Goal: Task Accomplishment & Management: Manage account settings

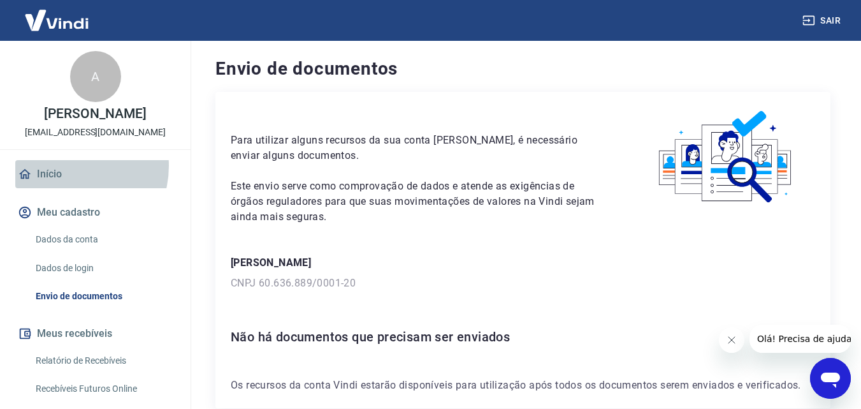
click at [67, 179] on link "Início" at bounding box center [95, 174] width 160 height 28
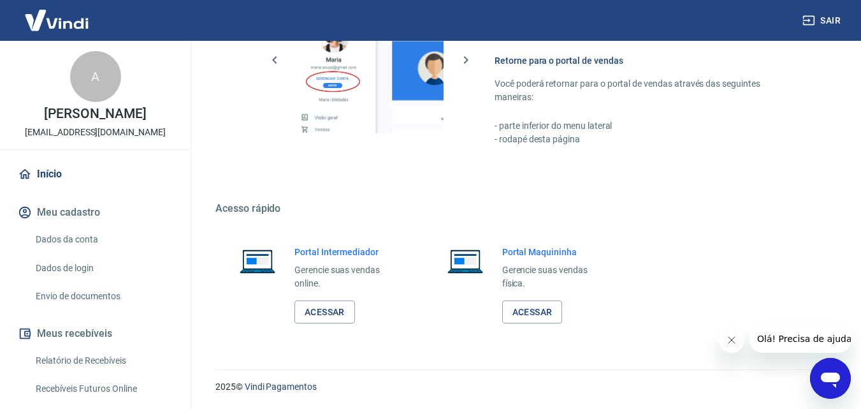
scroll to position [64, 0]
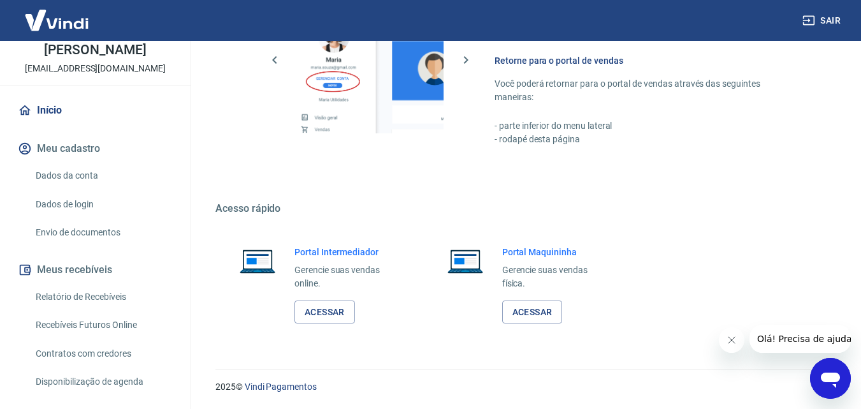
click at [98, 243] on link "Envio de documentos" at bounding box center [103, 232] width 145 height 26
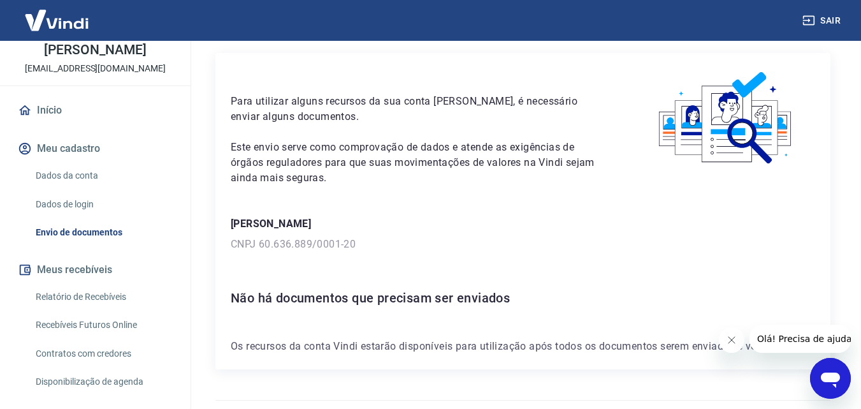
scroll to position [70, 0]
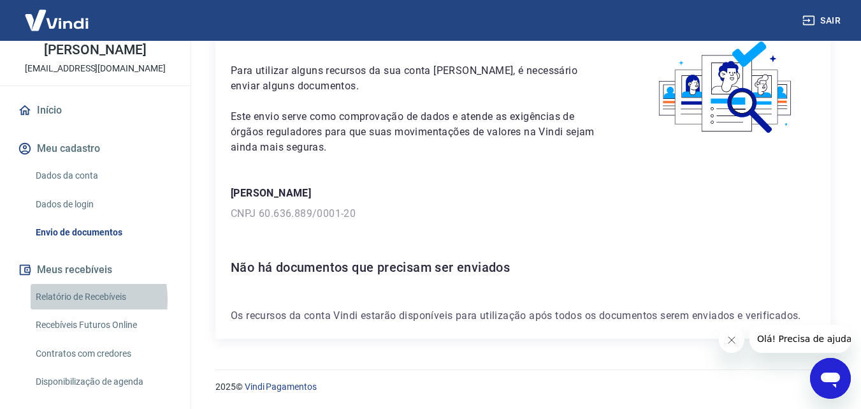
click at [64, 310] on link "Relatório de Recebíveis" at bounding box center [103, 297] width 145 height 26
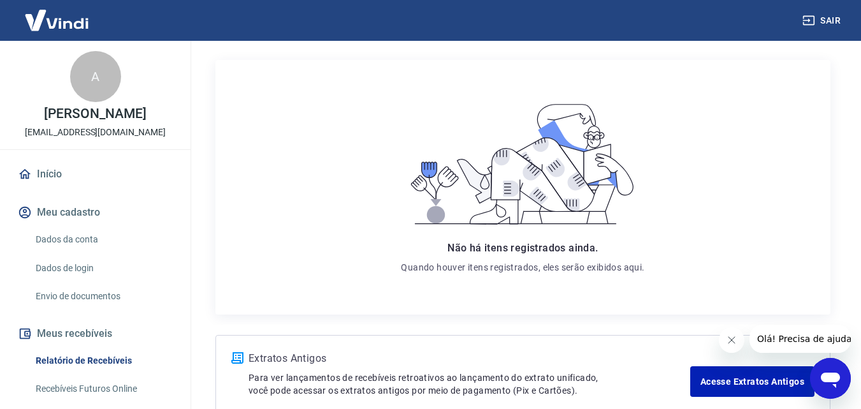
scroll to position [33, 0]
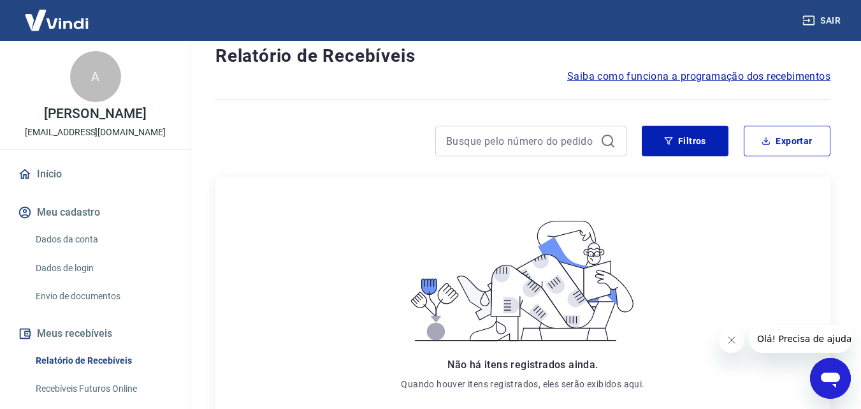
click at [66, 188] on link "Início" at bounding box center [95, 174] width 160 height 28
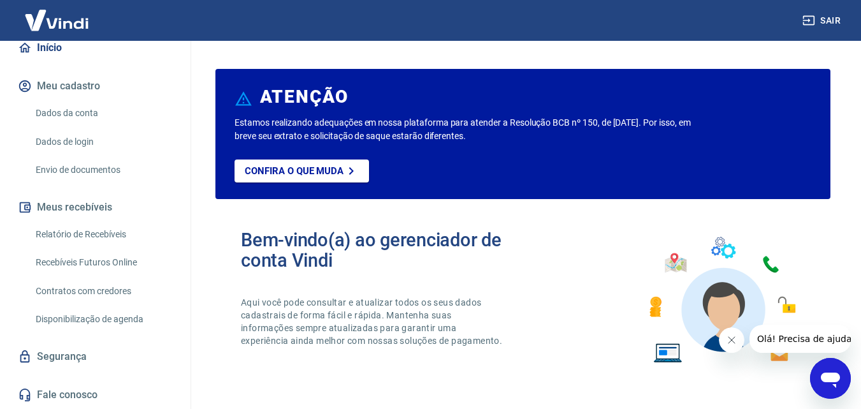
click at [59, 108] on link "Dados da conta" at bounding box center [103, 113] width 145 height 26
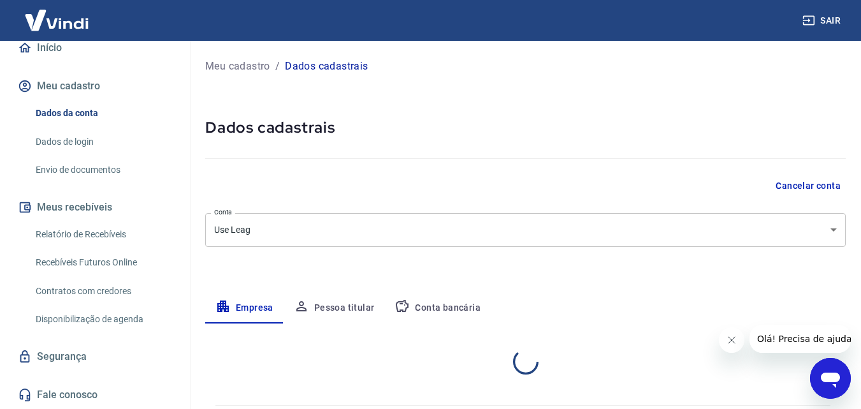
select select "PR"
select select "business"
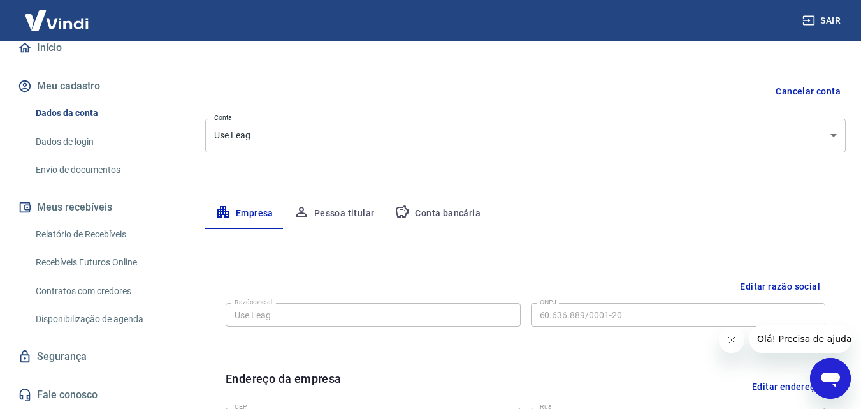
scroll to position [128, 0]
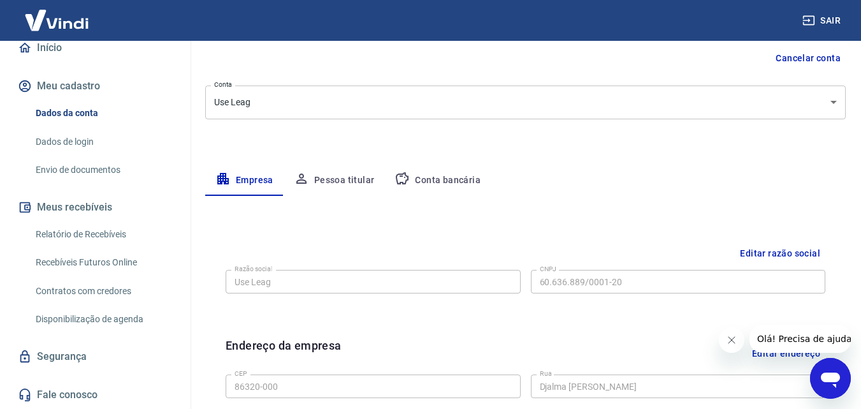
click at [422, 175] on button "Conta bancária" at bounding box center [438, 180] width 106 height 31
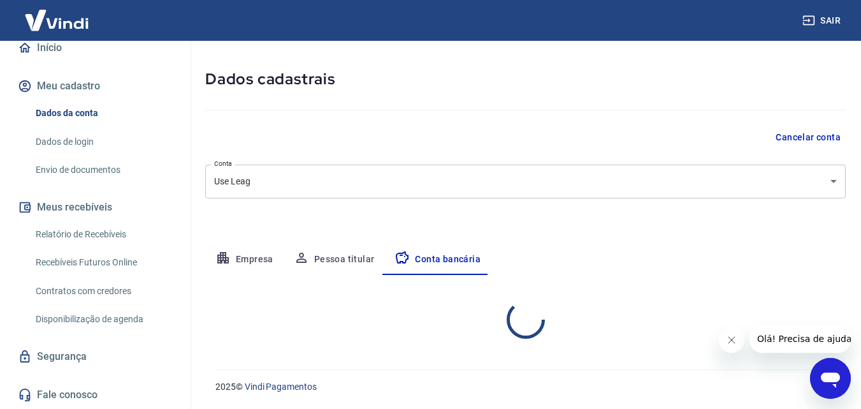
select select "1"
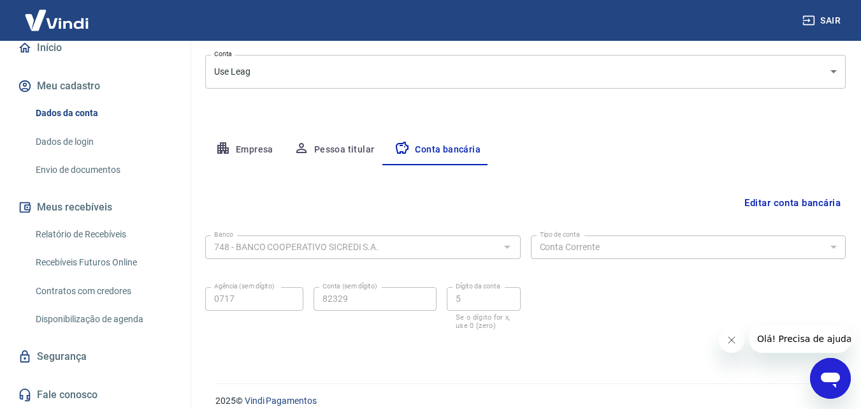
scroll to position [172, 0]
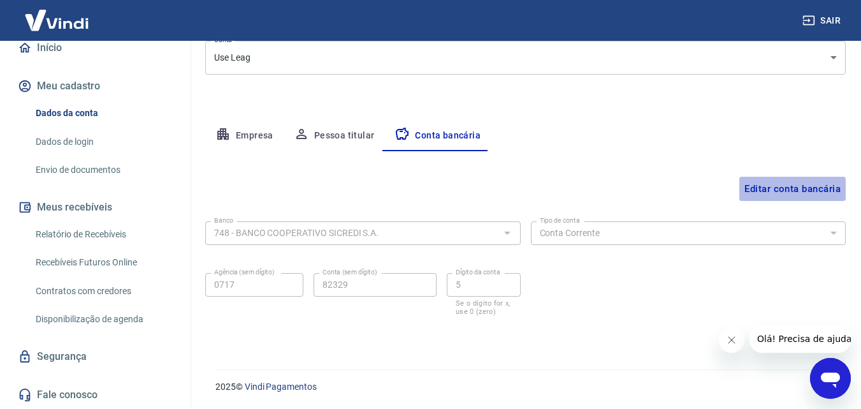
click at [797, 185] on button "Editar conta bancária" at bounding box center [793, 189] width 106 height 24
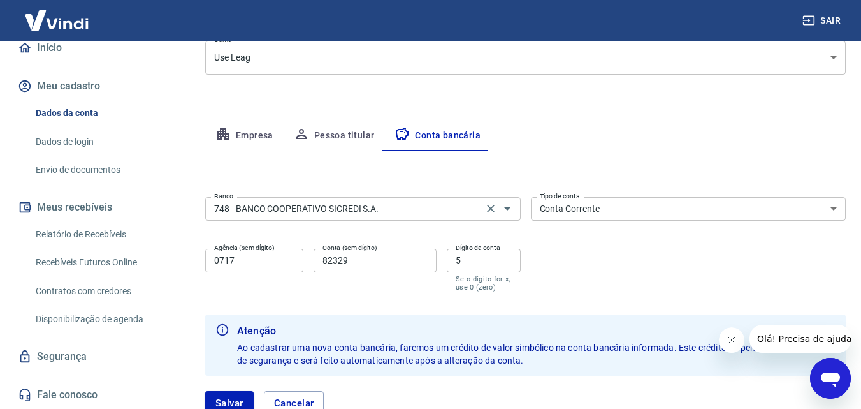
click at [413, 207] on input "748 - BANCO COOPERATIVO SICREDI S.A." at bounding box center [344, 209] width 270 height 16
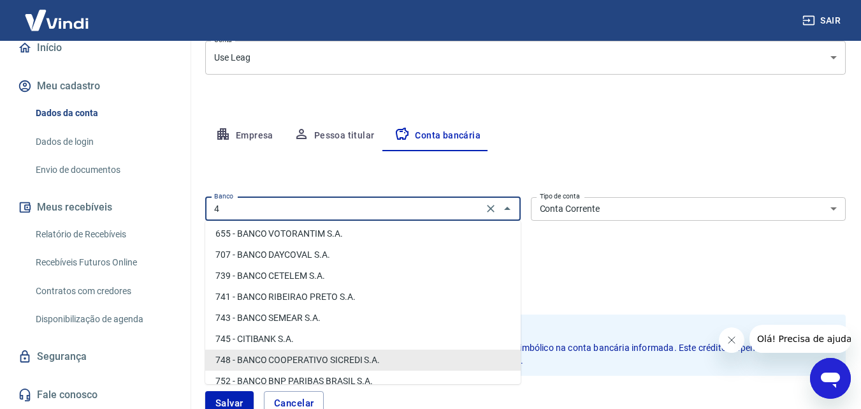
scroll to position [457, 0]
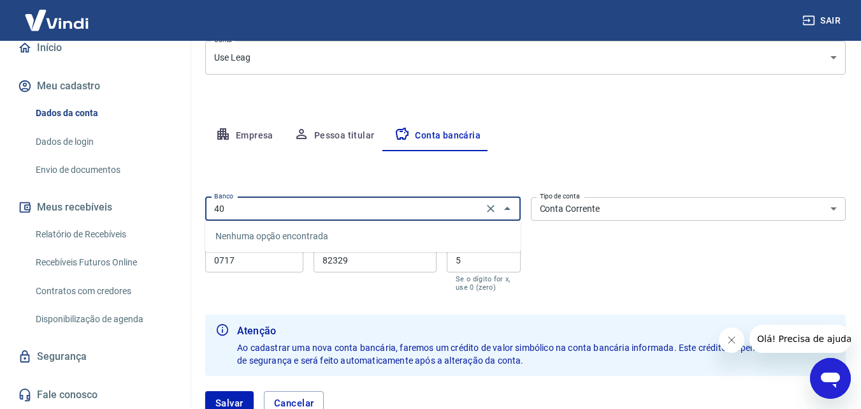
type input "4"
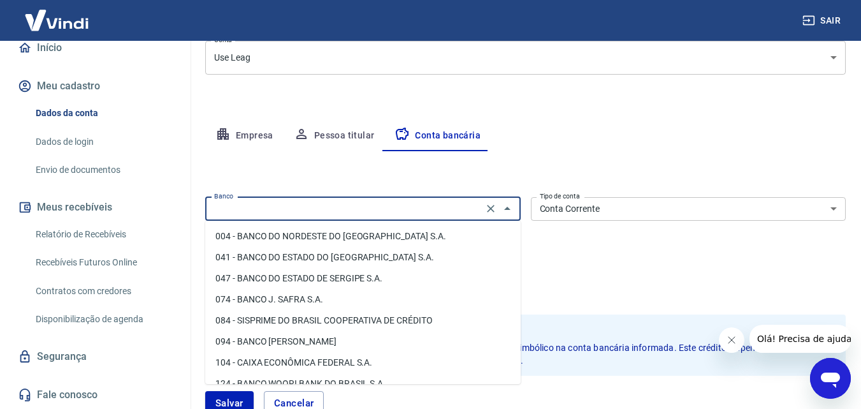
scroll to position [0, 0]
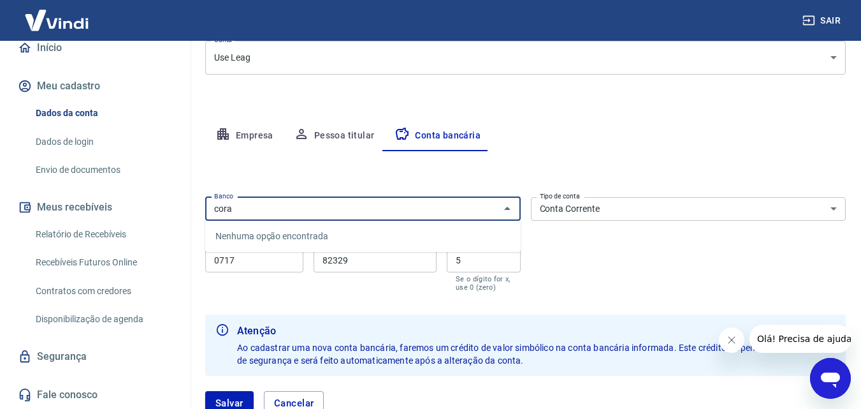
type input "cora"
click at [372, 214] on input "Banco" at bounding box center [352, 209] width 287 height 16
click at [365, 236] on li "260 - Nu Pagamentos S.A." at bounding box center [363, 236] width 316 height 21
type input "260 - Nu Pagamentos S.A."
click at [594, 207] on select "Conta Corrente Conta Poupança" at bounding box center [689, 209] width 316 height 24
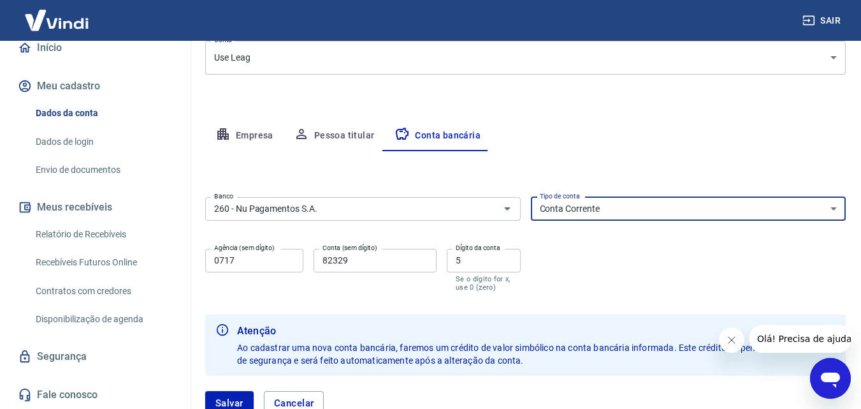
click at [252, 271] on input "0717" at bounding box center [254, 261] width 98 height 24
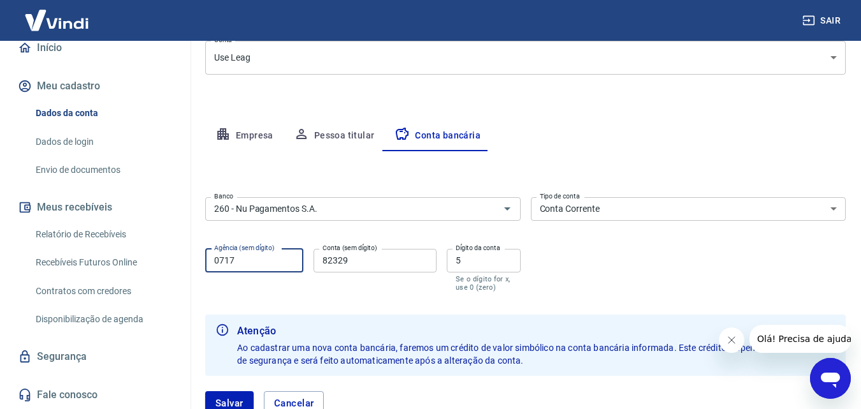
click at [252, 270] on input "0717" at bounding box center [254, 261] width 98 height 24
type input "0"
type input "0001"
click at [377, 263] on input "82329" at bounding box center [375, 261] width 123 height 24
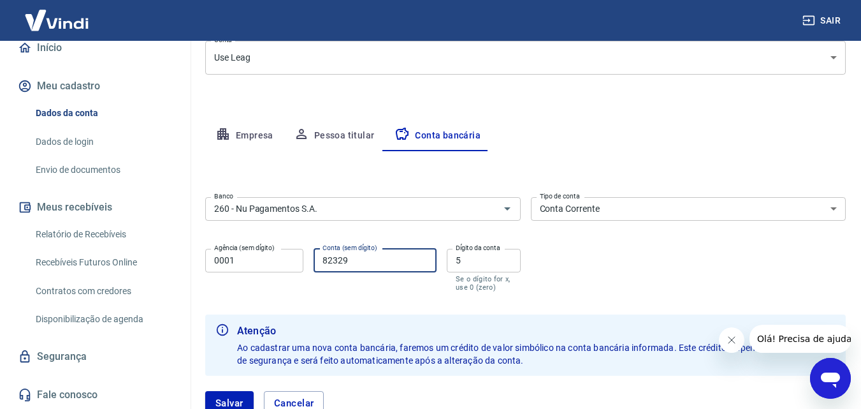
click at [383, 262] on input "82329" at bounding box center [375, 261] width 123 height 24
type input "548071521"
click at [462, 261] on input "5" at bounding box center [484, 261] width 74 height 24
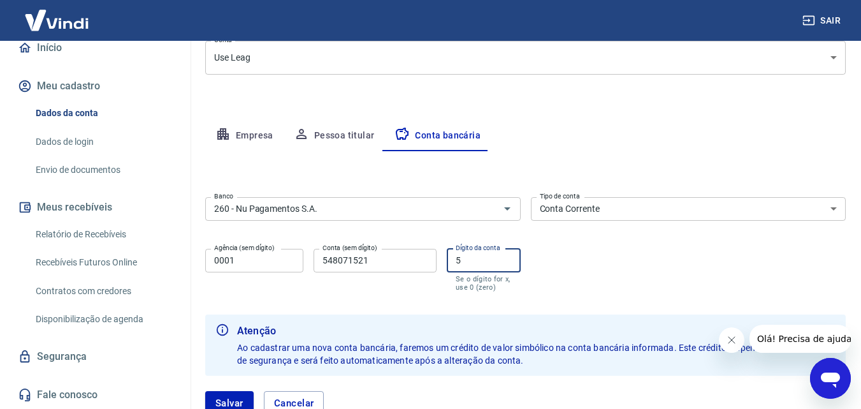
click at [462, 261] on input "5" at bounding box center [484, 261] width 74 height 24
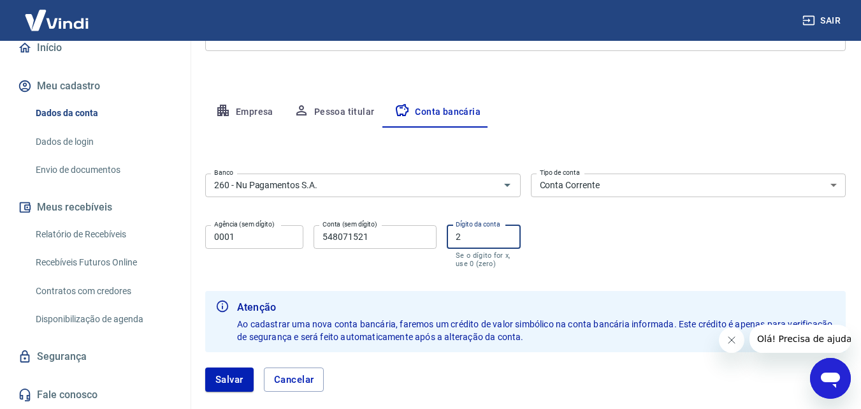
scroll to position [236, 0]
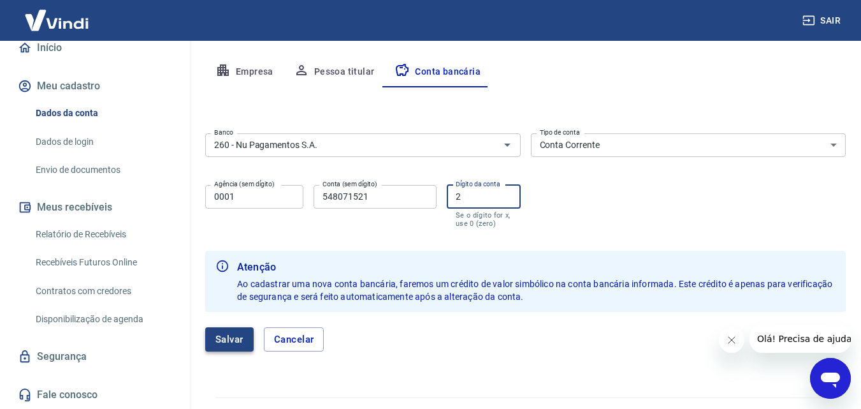
type input "2"
click at [233, 340] on button "Salvar" at bounding box center [229, 339] width 48 height 24
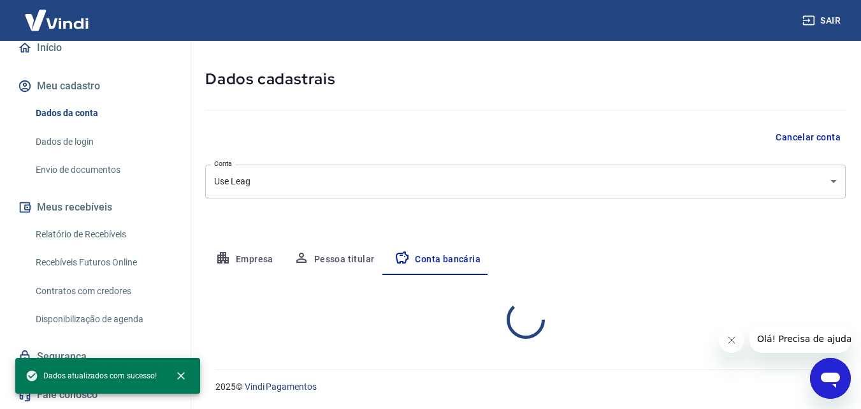
select select "1"
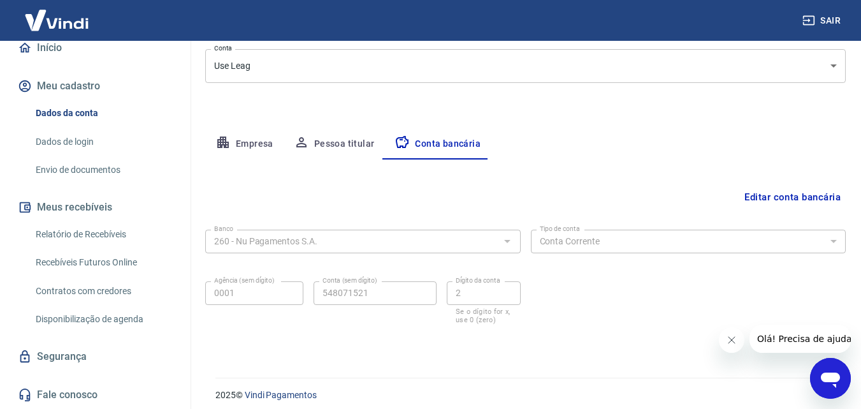
scroll to position [172, 0]
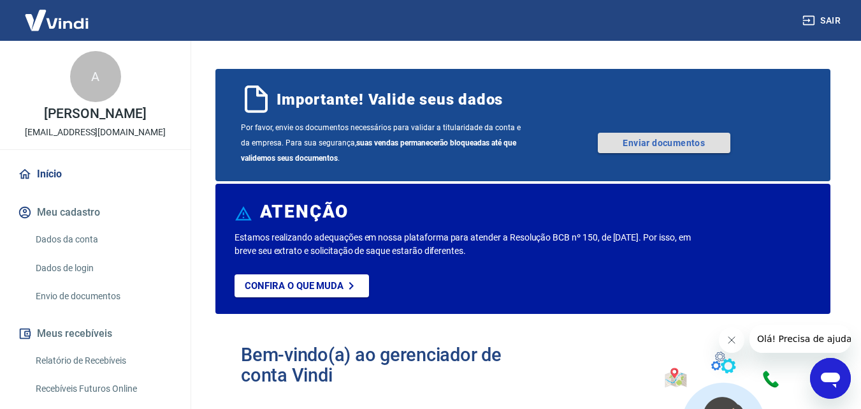
click at [698, 148] on link "Enviar documentos" at bounding box center [664, 143] width 133 height 20
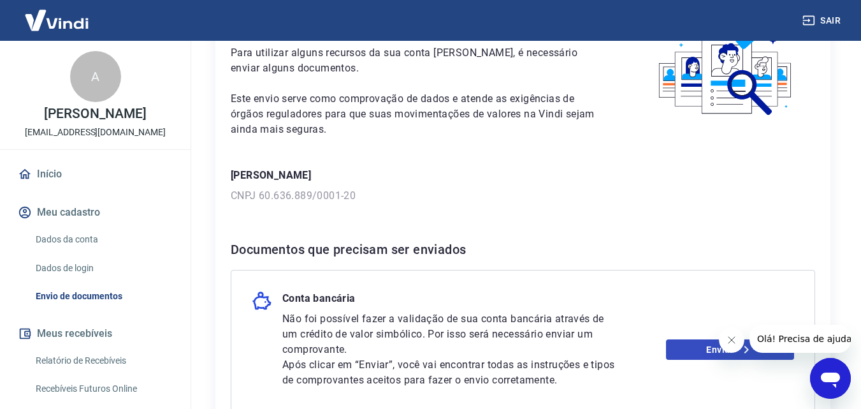
scroll to position [191, 0]
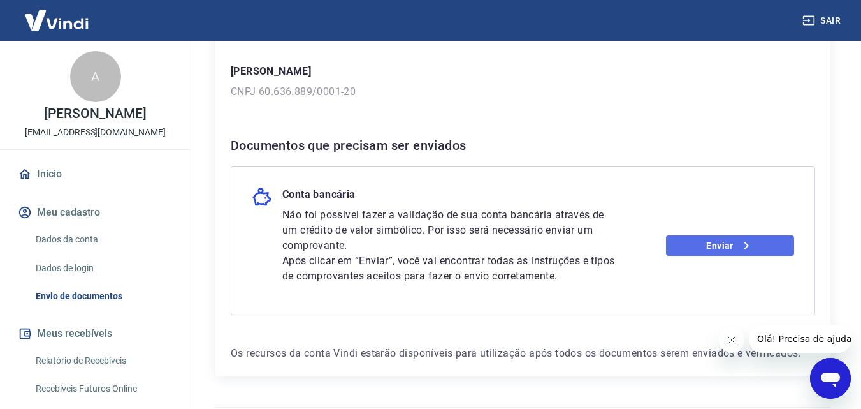
click at [741, 248] on icon at bounding box center [746, 245] width 15 height 15
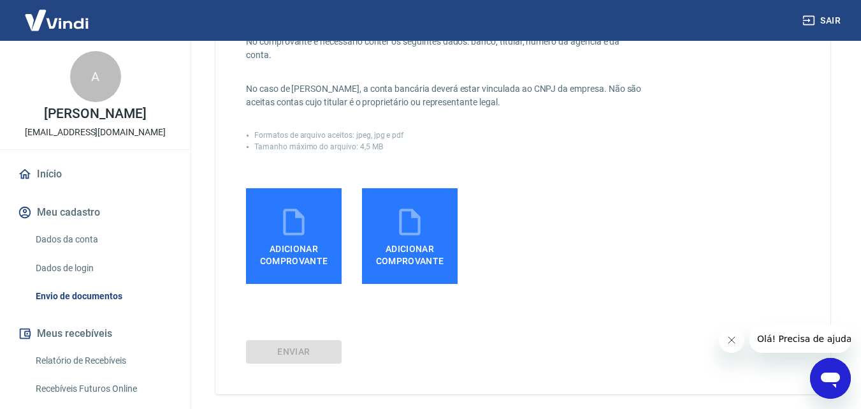
scroll to position [255, 0]
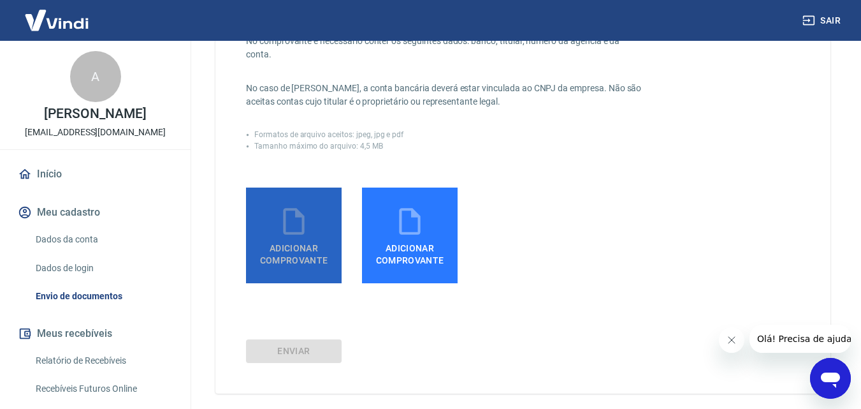
click at [304, 246] on span "Adicionar comprovante" at bounding box center [293, 251] width 85 height 29
click at [0, 0] on input "Adicionar comprovante" at bounding box center [0, 0] width 0 height 0
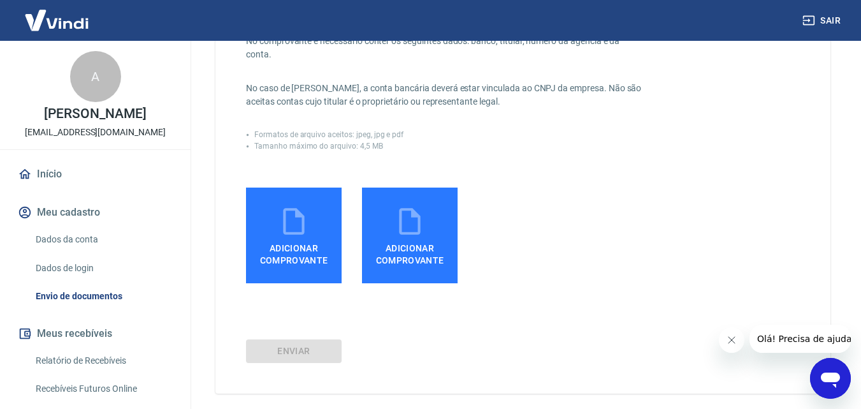
click at [288, 217] on icon at bounding box center [294, 221] width 32 height 32
click at [0, 0] on input "Adicionar comprovante" at bounding box center [0, 0] width 0 height 0
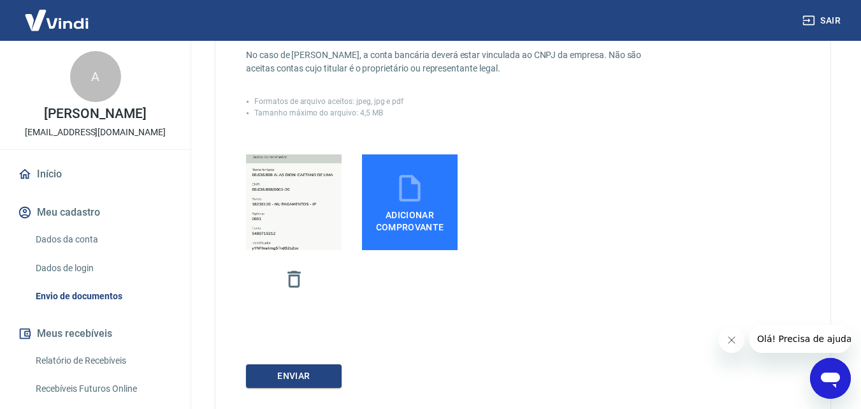
scroll to position [319, 0]
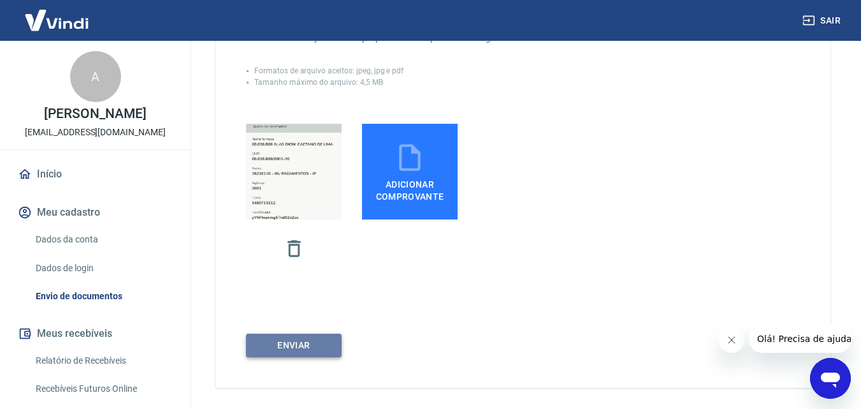
click at [328, 346] on button "ENVIAR" at bounding box center [294, 345] width 96 height 24
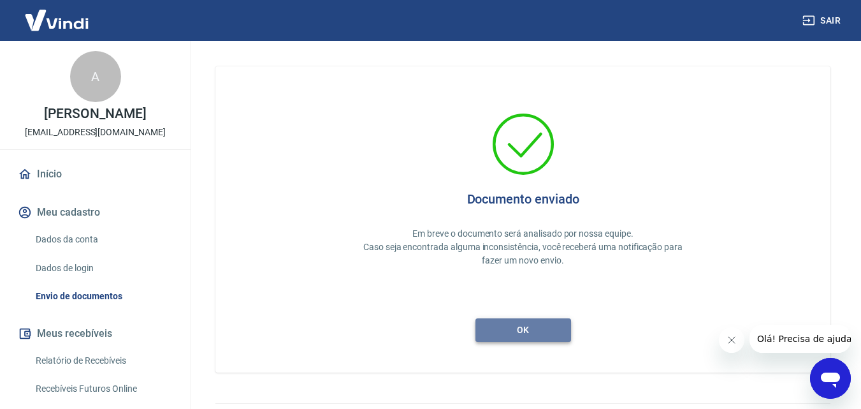
click at [542, 325] on button "ok" at bounding box center [524, 330] width 96 height 24
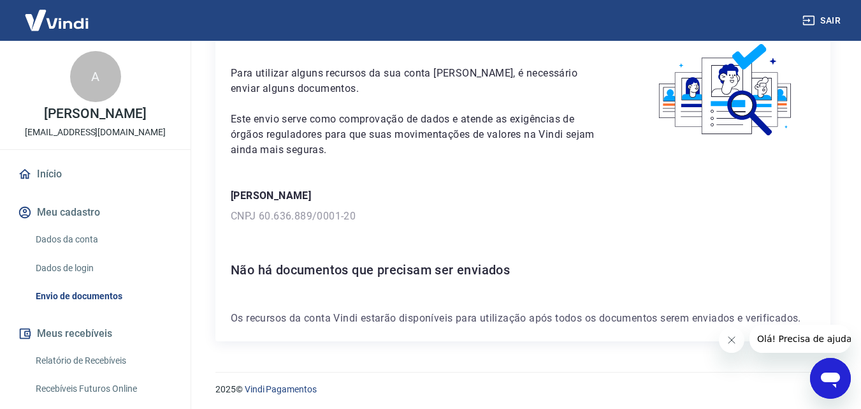
scroll to position [70, 0]
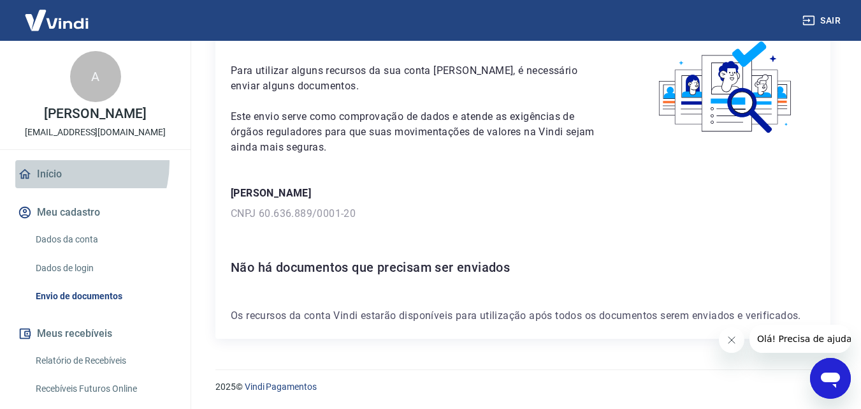
click at [61, 176] on link "Início" at bounding box center [95, 174] width 160 height 28
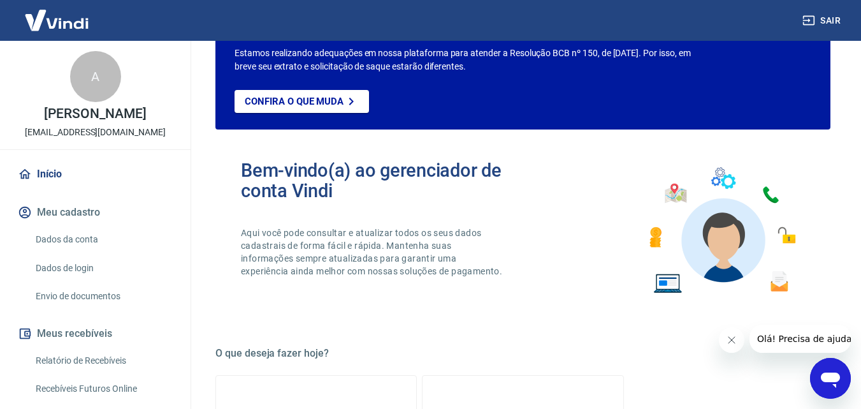
scroll to position [770, 0]
